Goal: Information Seeking & Learning: Learn about a topic

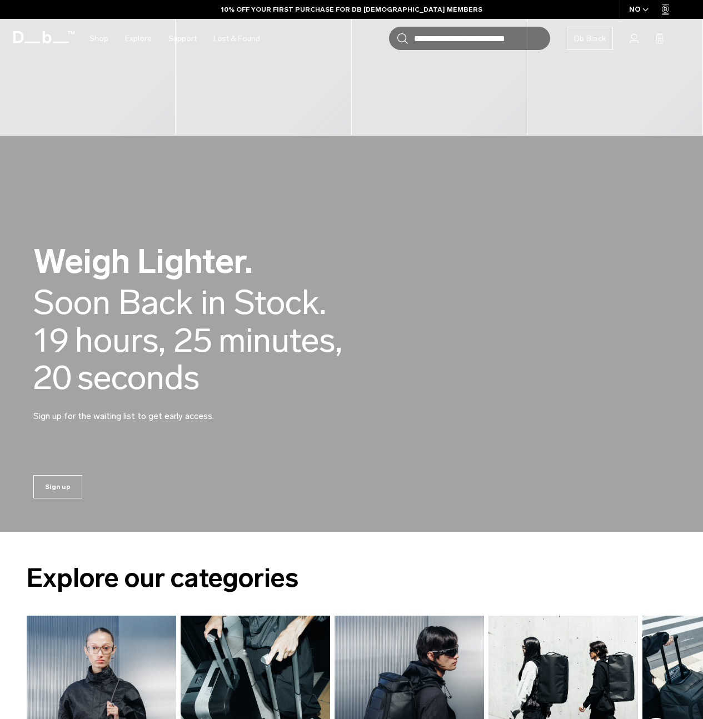
scroll to position [573, 0]
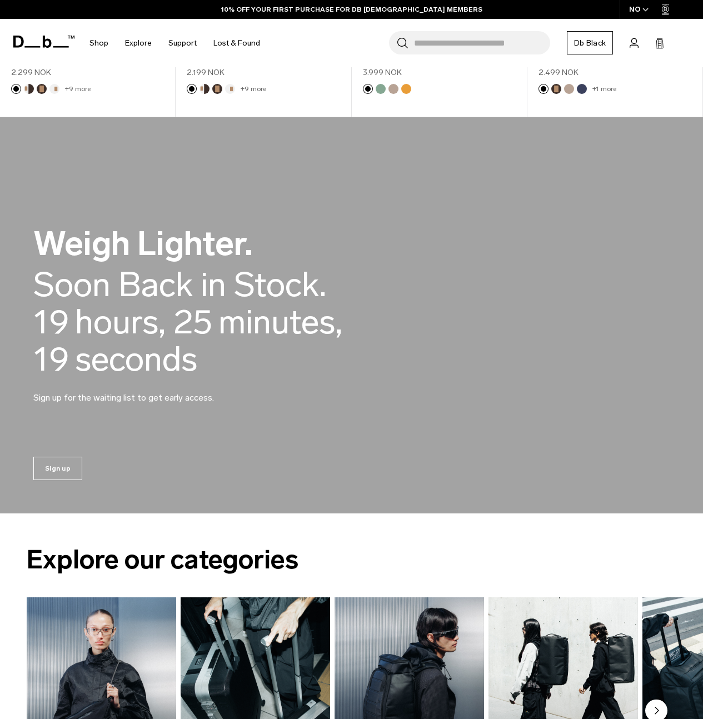
click at [414, 127] on video at bounding box center [351, 315] width 703 height 396
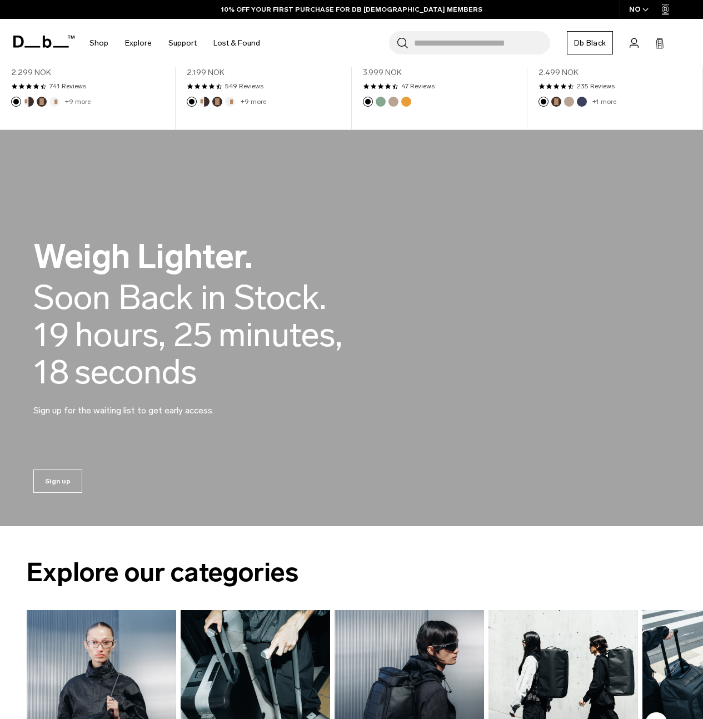
scroll to position [542, 0]
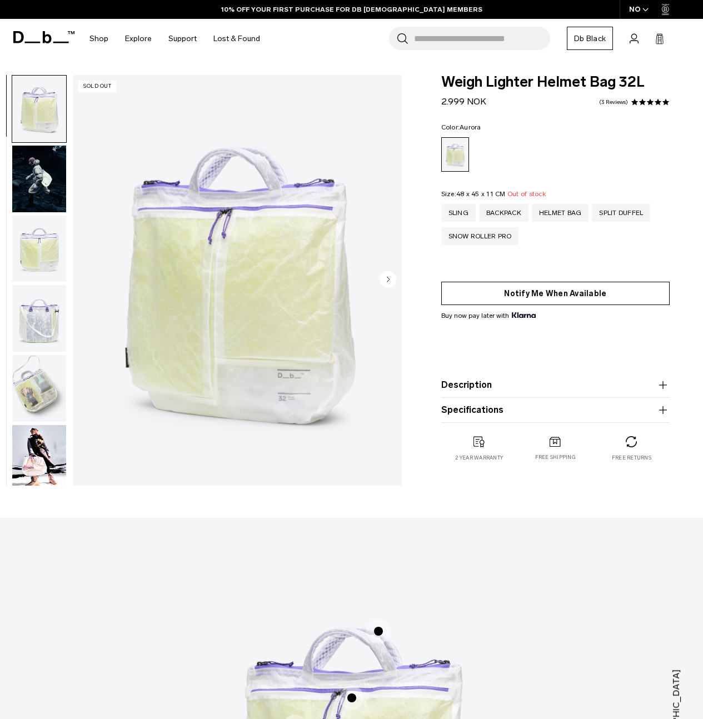
click at [531, 300] on button "Notify Me When Available" at bounding box center [555, 293] width 228 height 23
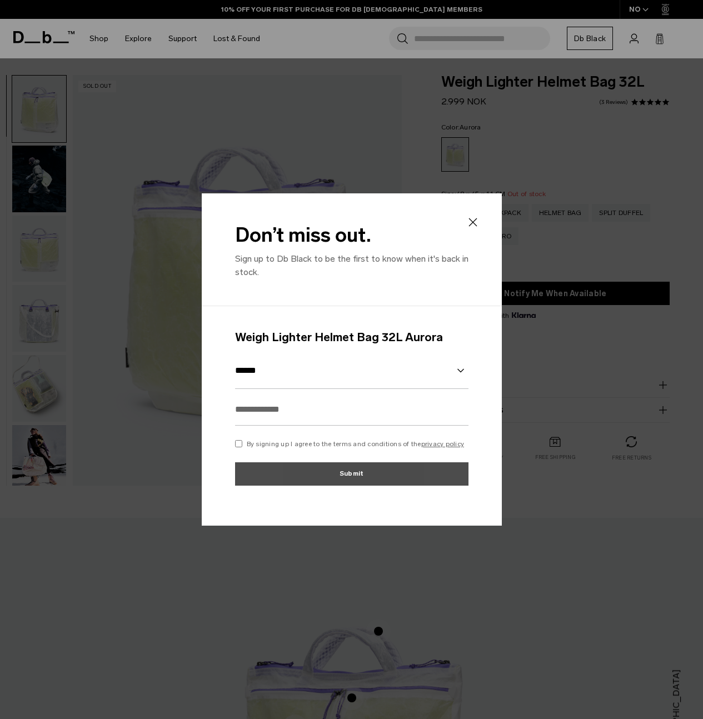
click at [510, 239] on div at bounding box center [351, 359] width 703 height 719
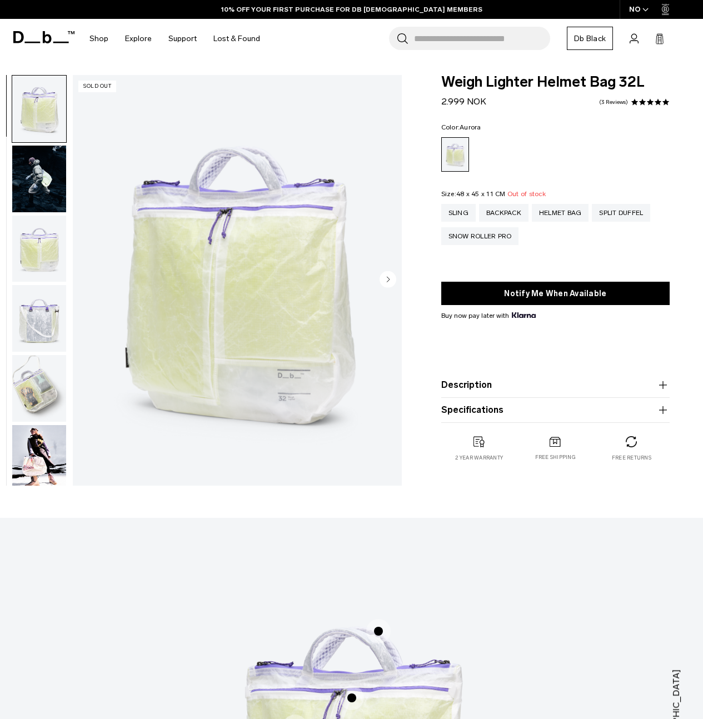
click at [33, 393] on img "button" at bounding box center [39, 388] width 54 height 67
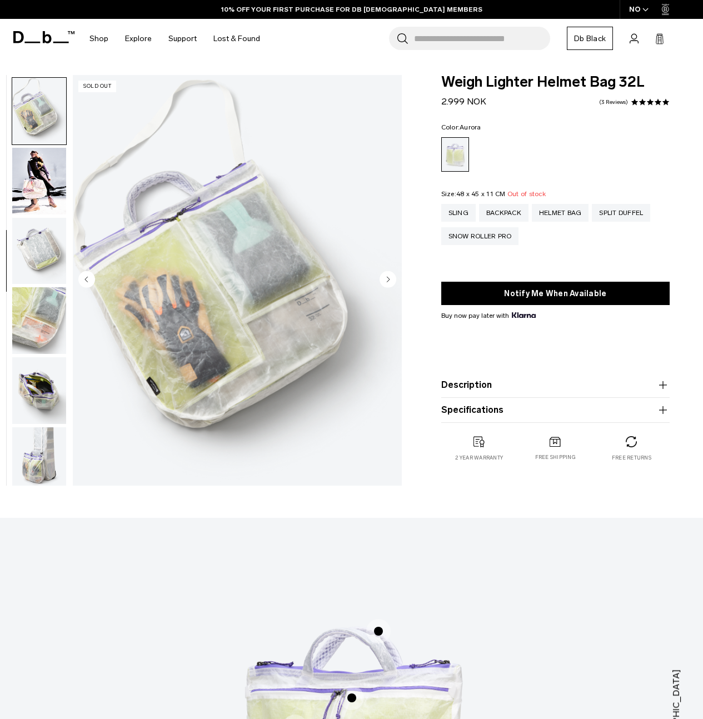
scroll to position [279, 0]
click at [37, 377] on img "button" at bounding box center [39, 388] width 54 height 67
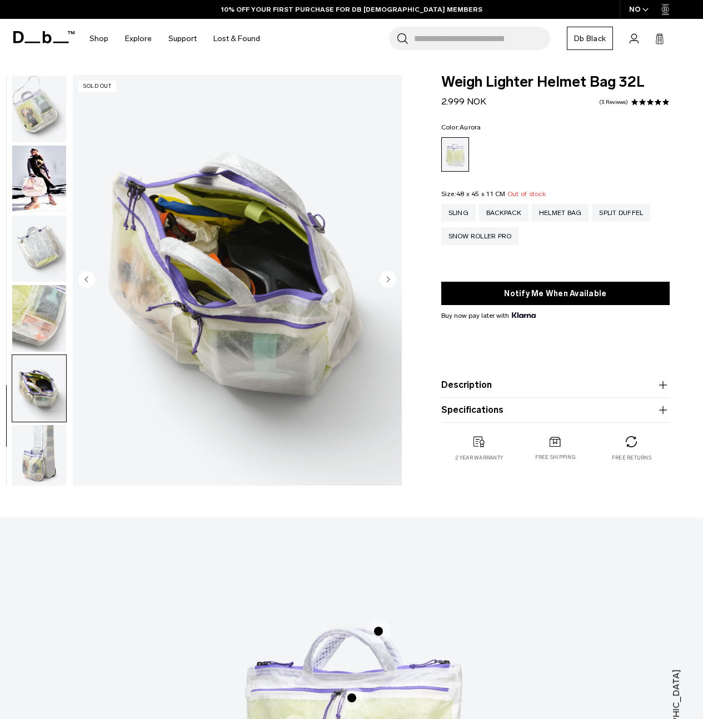
scroll to position [286, 0]
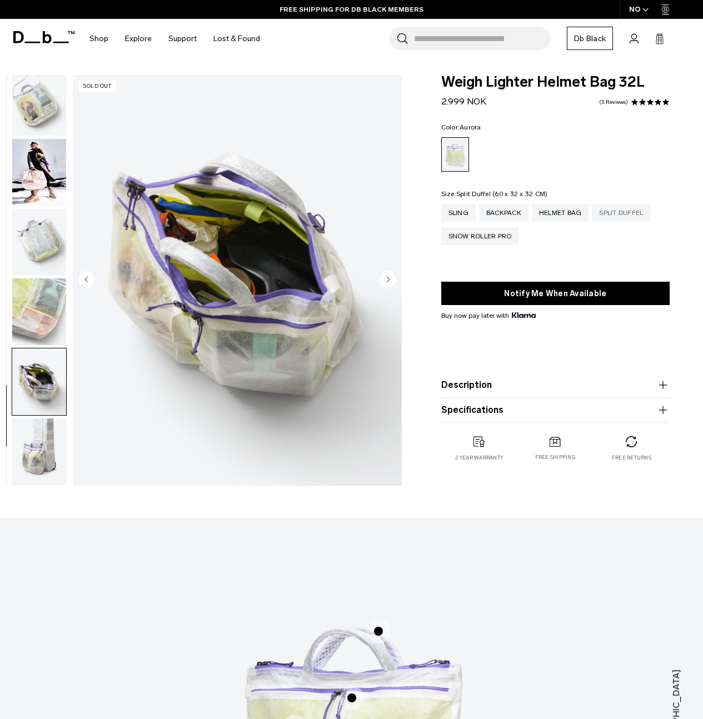
click at [640, 212] on div "Split Duffel" at bounding box center [621, 213] width 58 height 18
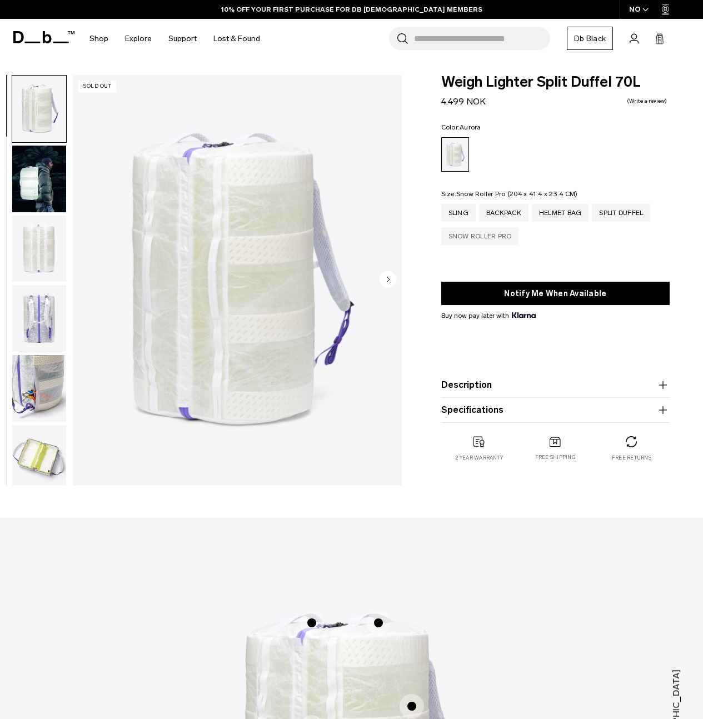
click at [484, 242] on div "Snow Roller Pro" at bounding box center [480, 236] width 78 height 18
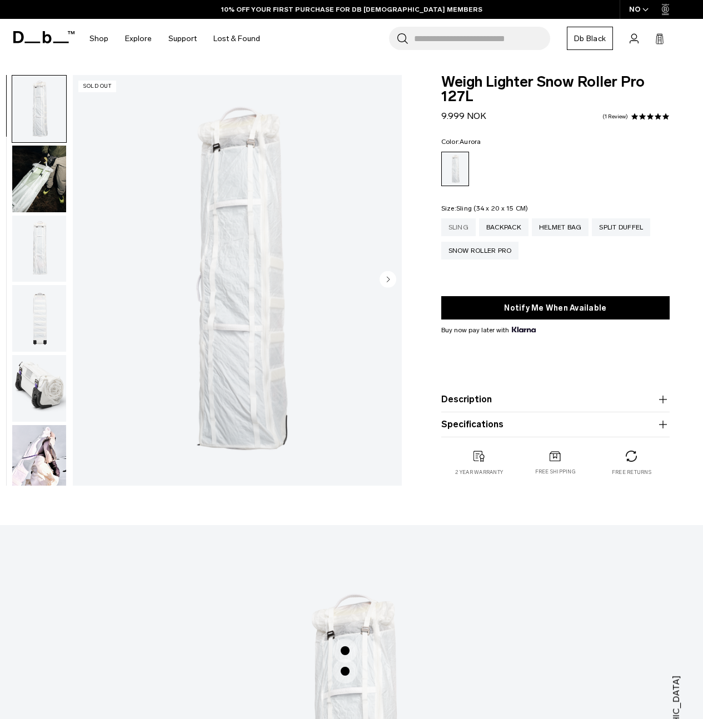
click at [469, 230] on div "Sling" at bounding box center [458, 227] width 34 height 18
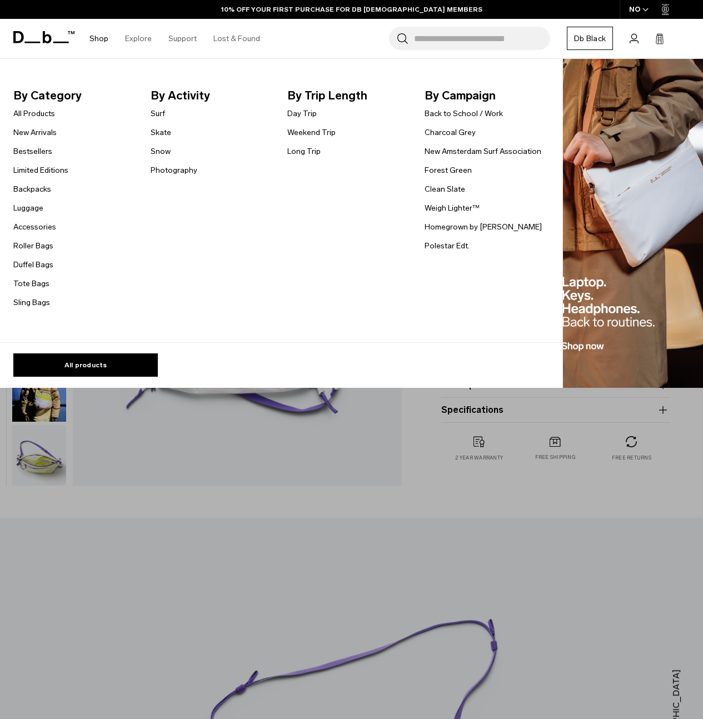
click at [54, 157] on li "Bestsellers" at bounding box center [40, 150] width 55 height 13
click at [47, 157] on link "Bestsellers" at bounding box center [32, 152] width 39 height 12
click at [45, 153] on link "Bestsellers" at bounding box center [32, 152] width 39 height 12
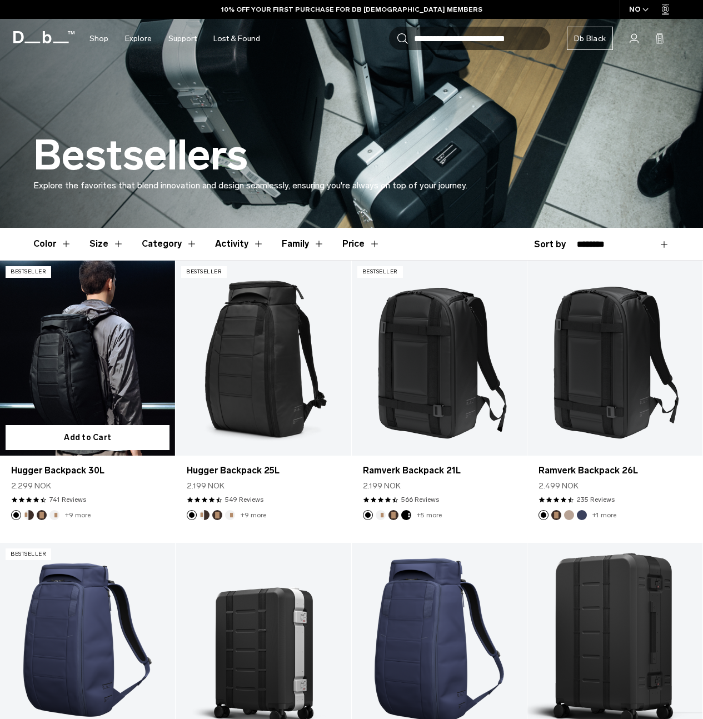
click at [128, 352] on link "Hugger Backpack 30L" at bounding box center [87, 358] width 175 height 194
